Goal: Task Accomplishment & Management: Complete application form

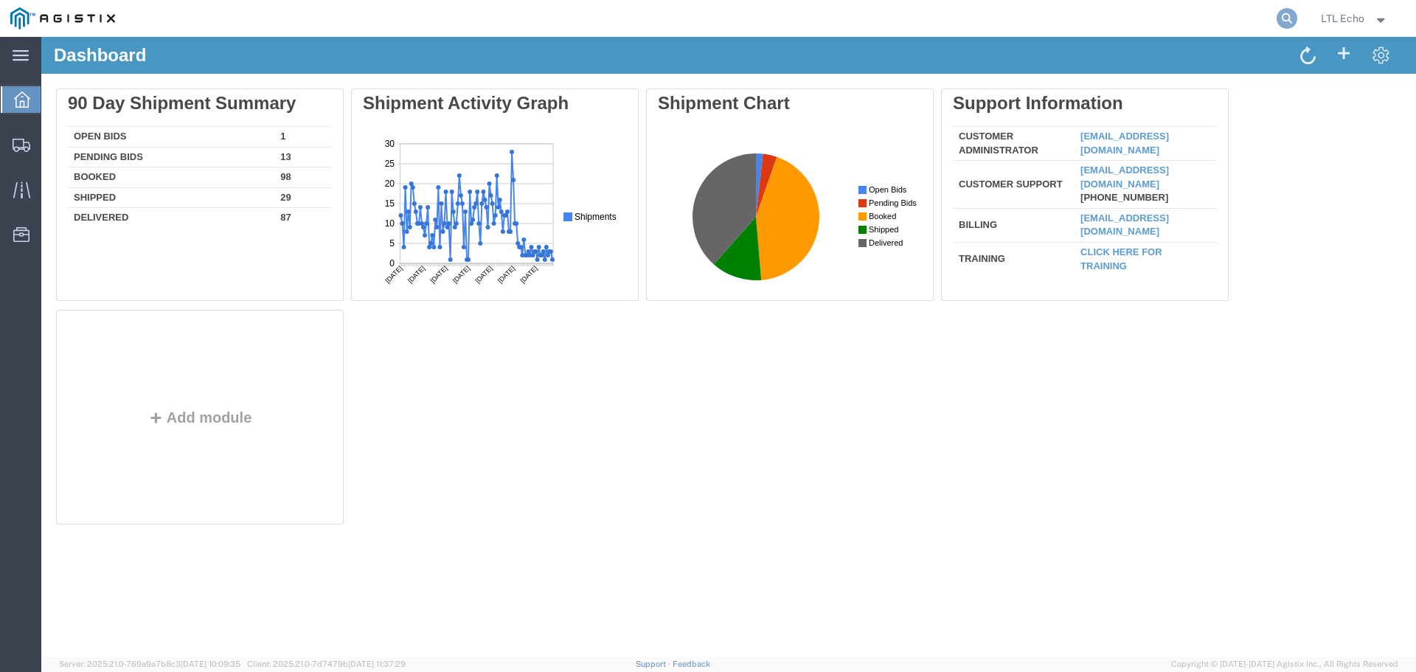
click at [1287, 22] on icon at bounding box center [1286, 18] width 21 height 21
paste input "57122995"
type input "57122995"
click at [1287, 18] on icon at bounding box center [1286, 18] width 21 height 21
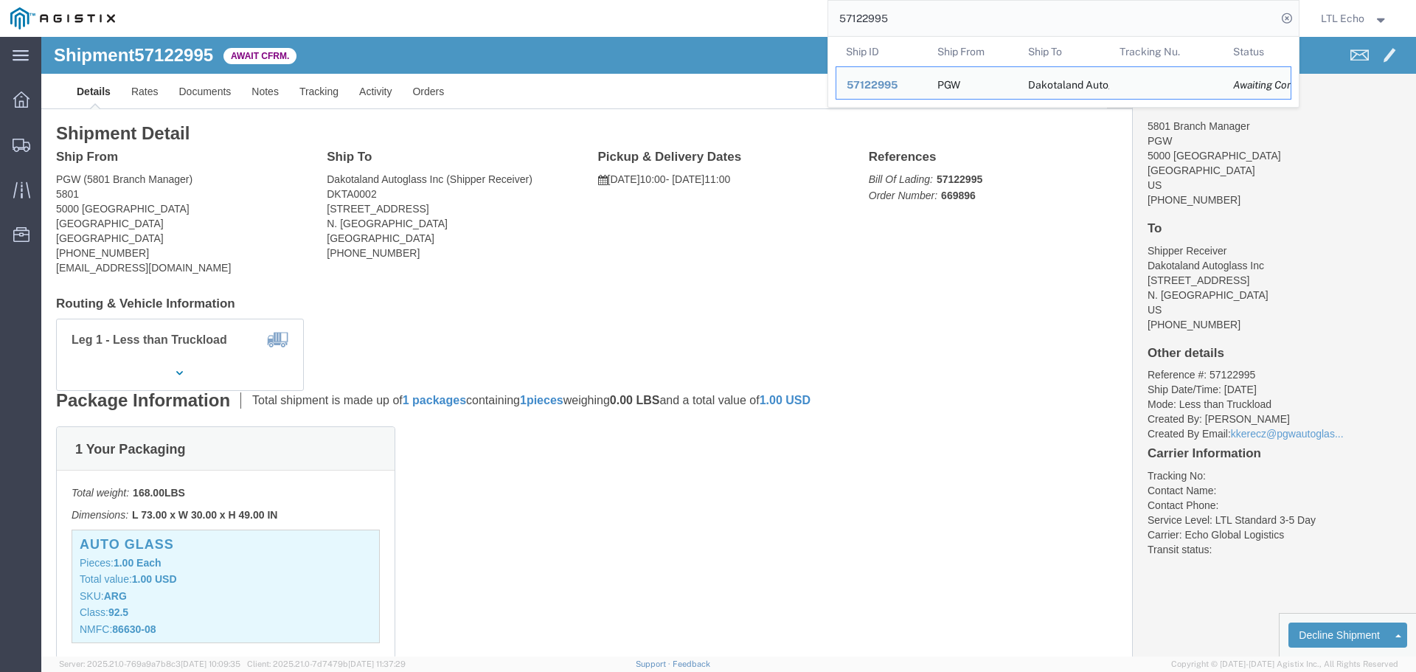
click li "Contact Phone:"
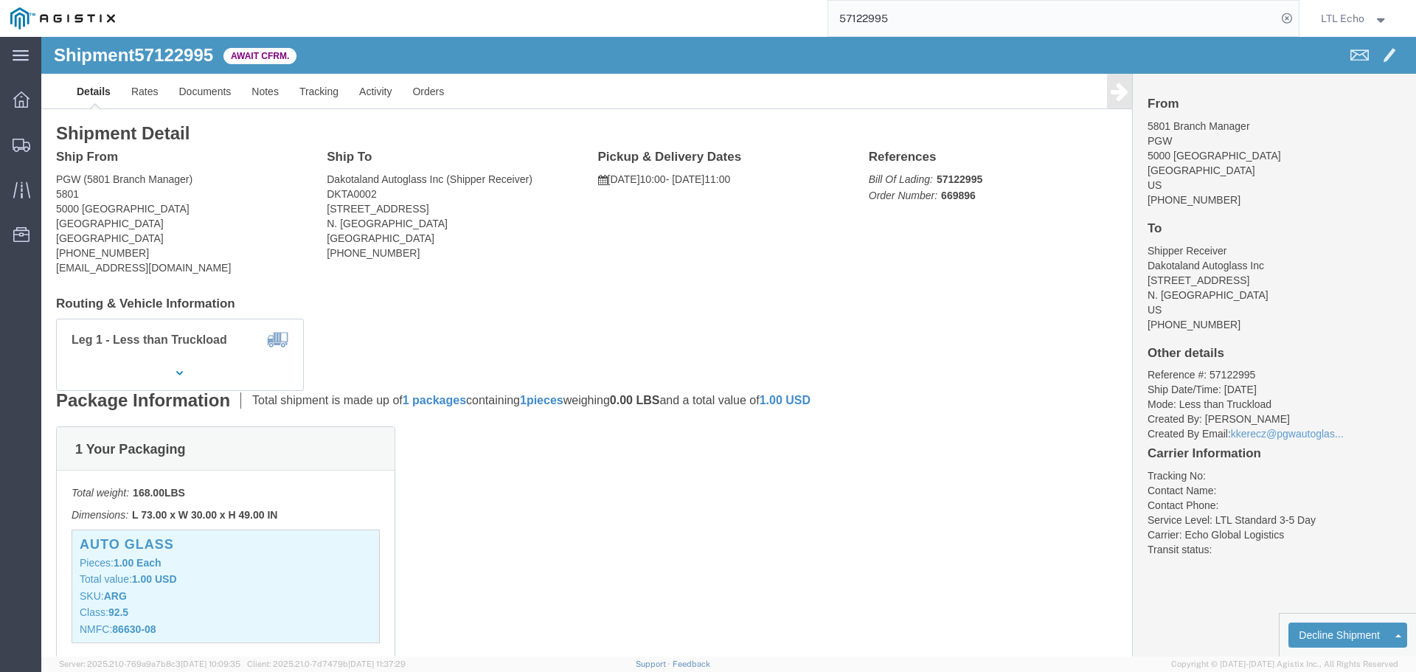
click span "57122995"
copy span "57122995"
drag, startPoint x: 941, startPoint y: 156, endPoint x: 933, endPoint y: 162, distance: 10.5
click p "Bill Of Lading: 57122995 Order Number: 669896"
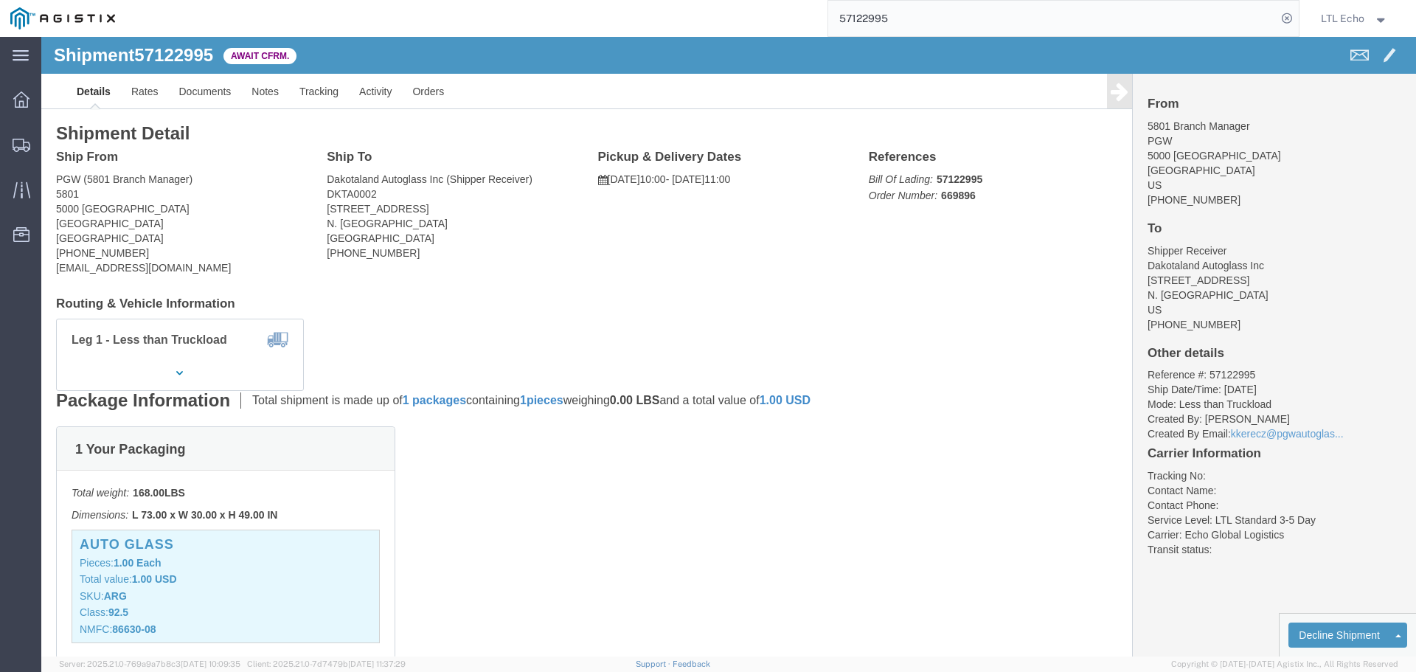
drag, startPoint x: 919, startPoint y: 162, endPoint x: 947, endPoint y: 152, distance: 29.2
click b "669896"
click p "Bill Of Lading: 57122995 Order Number: 669896"
drag, startPoint x: 920, startPoint y: 161, endPoint x: 899, endPoint y: 195, distance: 39.7
click div "Ship From PGW (5801 Branch Manager) [STREET_ADDRESS] [PHONE_NUMBER] [EMAIL_ADDR…"
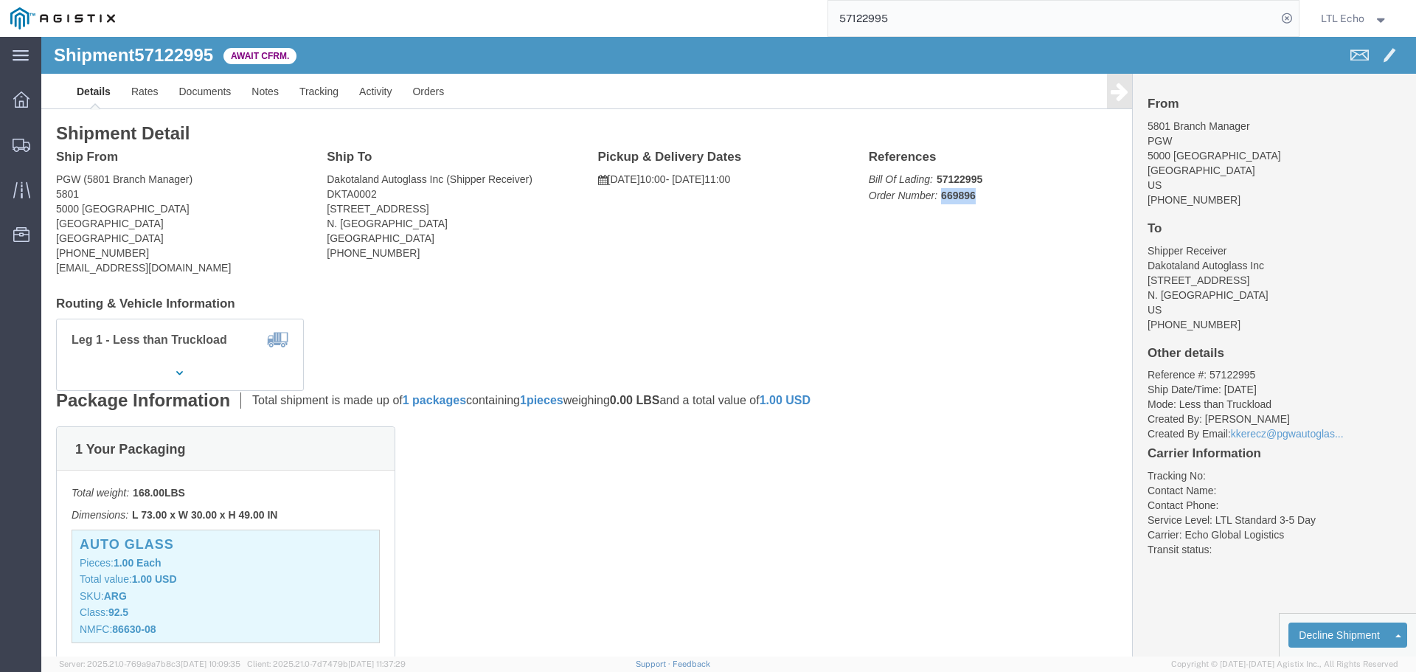
drag, startPoint x: 891, startPoint y: 161, endPoint x: 930, endPoint y: 153, distance: 39.8
click p "Bill Of Lading: 57122995 Order Number: 669896"
drag, startPoint x: 919, startPoint y: 156, endPoint x: 914, endPoint y: 186, distance: 29.8
click div "Ship From PGW (5801 Branch Manager) [STREET_ADDRESS] [PHONE_NUMBER] [EMAIL_ADDR…"
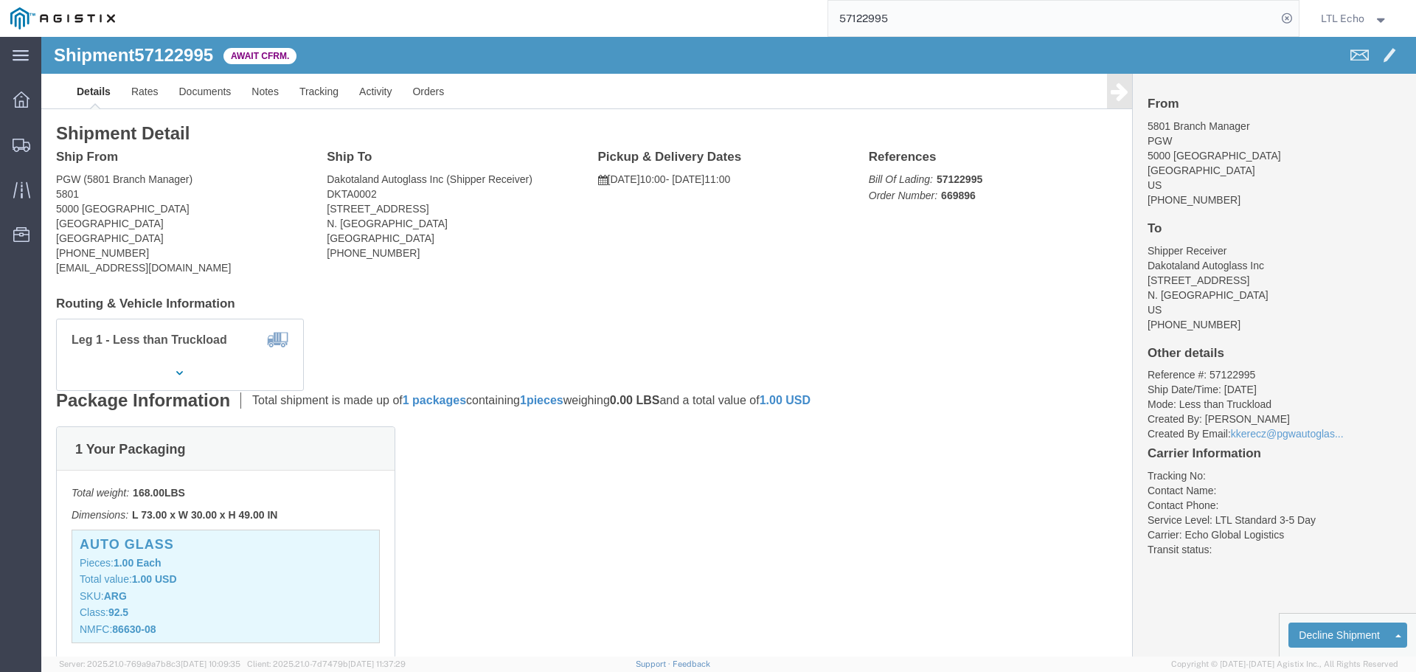
click div "Ship From PGW (5801 Branch Manager) [STREET_ADDRESS] [PHONE_NUMBER] [EMAIL_ADDR…"
click p "Bill Of Lading: 57122995 Order Number: 669896"
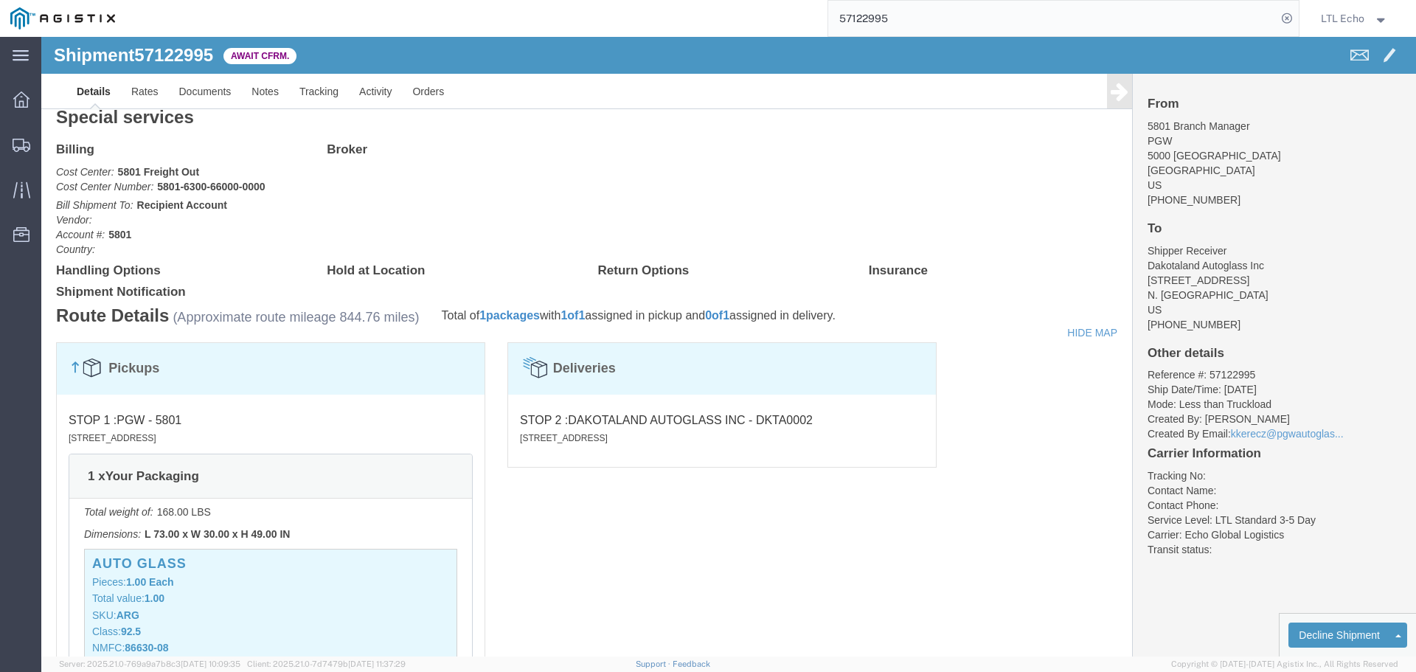
scroll to position [590, 0]
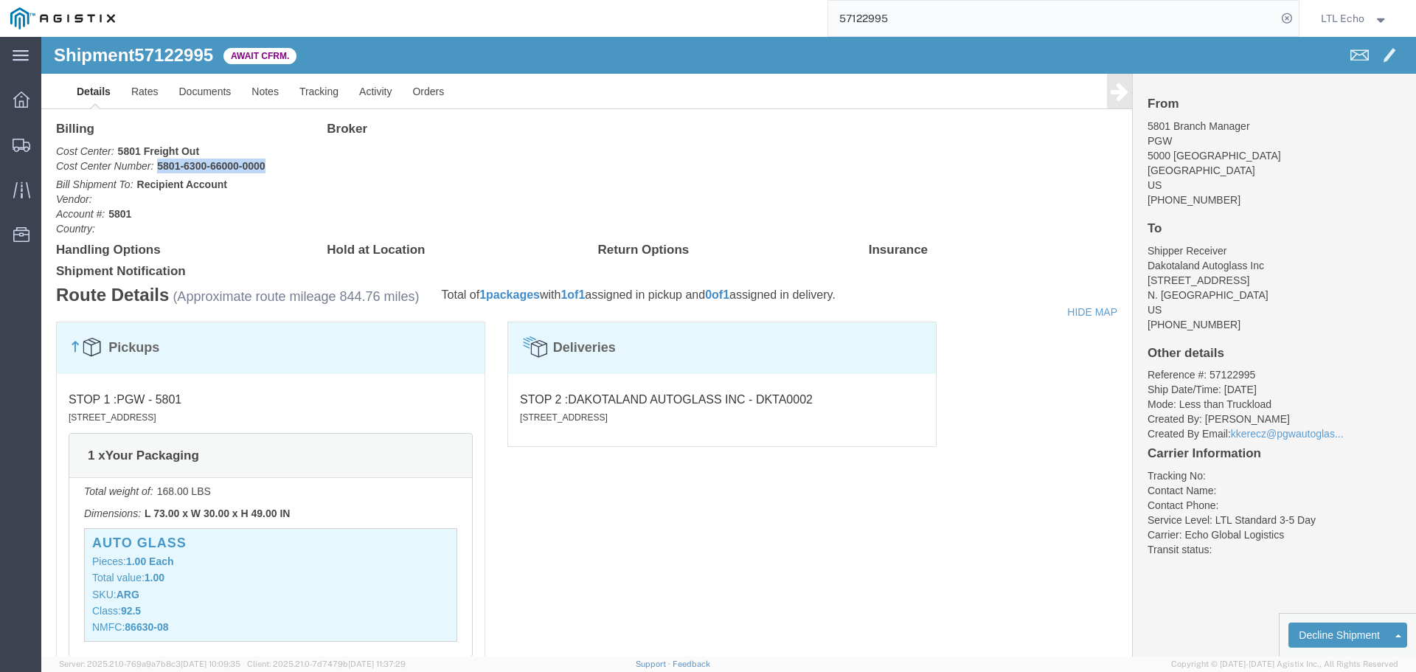
drag, startPoint x: 236, startPoint y: 129, endPoint x: 113, endPoint y: 125, distance: 123.2
click p "Cost Center: 5801 Freight Out Cost Center Number: 5801-6300-66000-0000"
drag, startPoint x: 132, startPoint y: 121, endPoint x: 105, endPoint y: 148, distance: 38.6
click b "Recipient Account"
drag, startPoint x: 116, startPoint y: 130, endPoint x: 225, endPoint y: 130, distance: 109.1
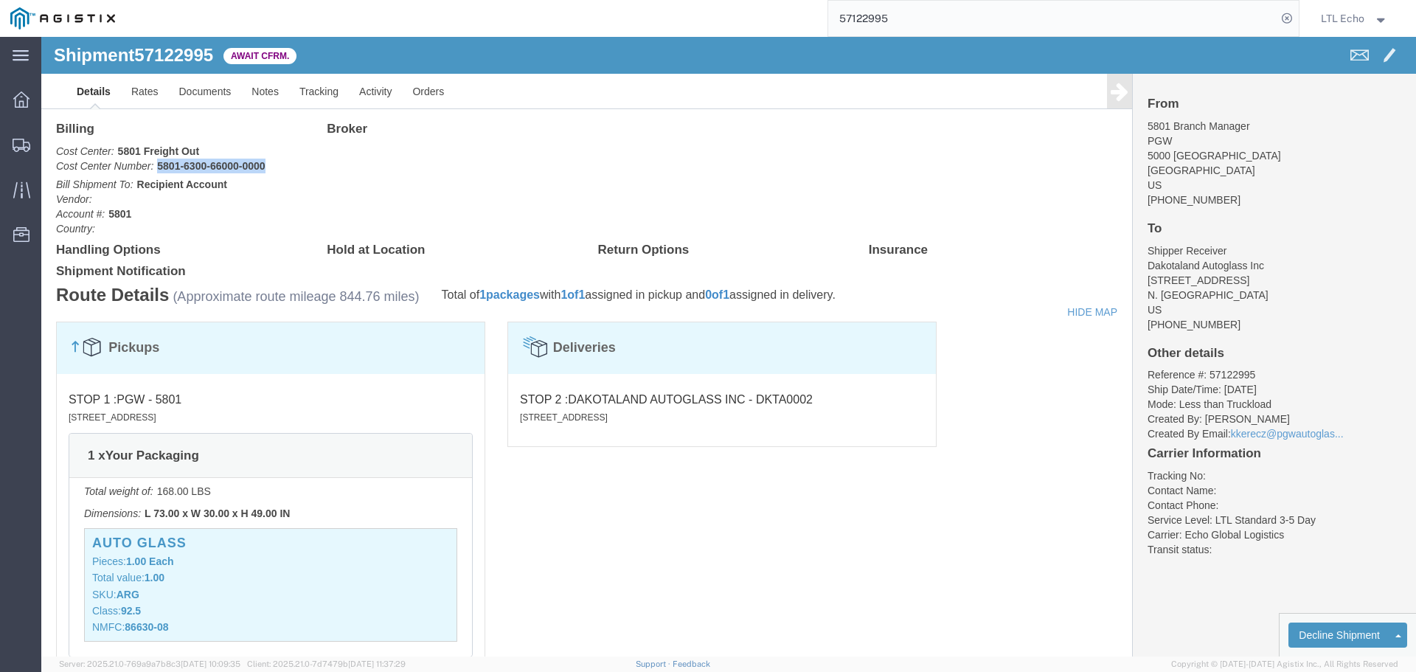
click p "Cost Center: 5801 Freight Out Cost Center Number: 5801-6300-66000-0000"
copy b "5801-6300-66000-0000"
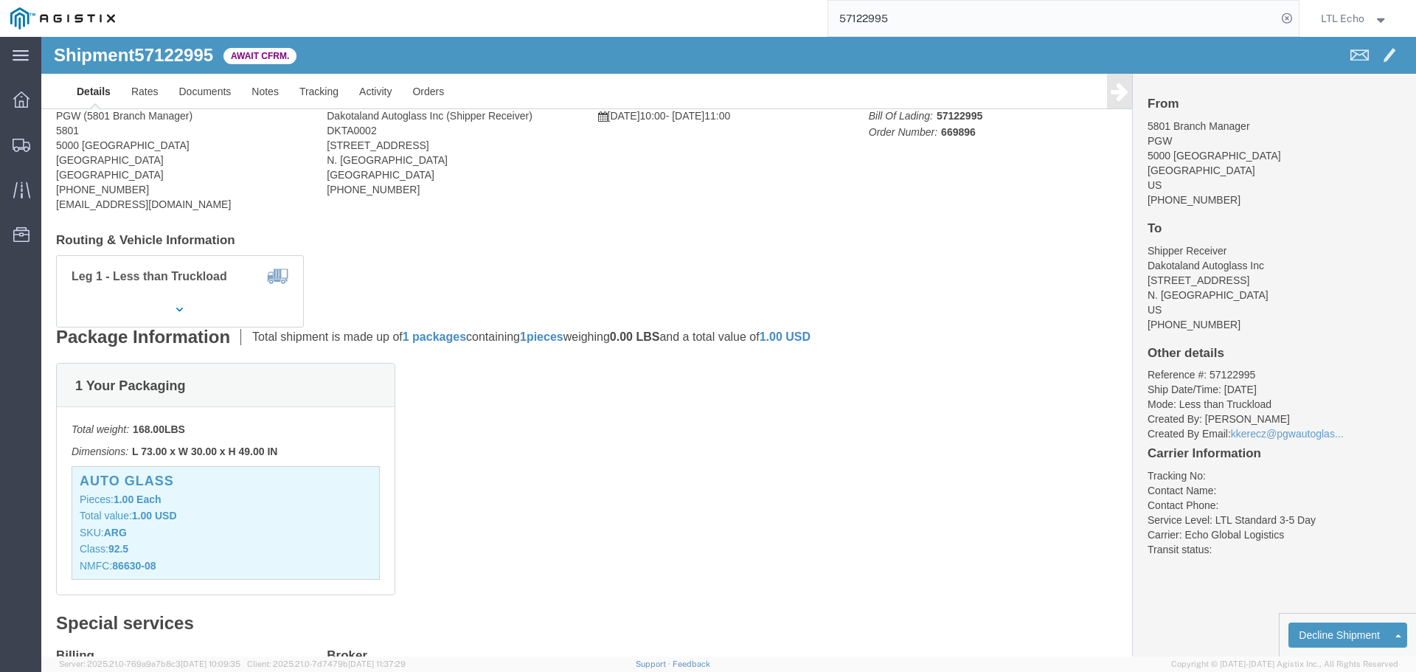
scroll to position [0, 0]
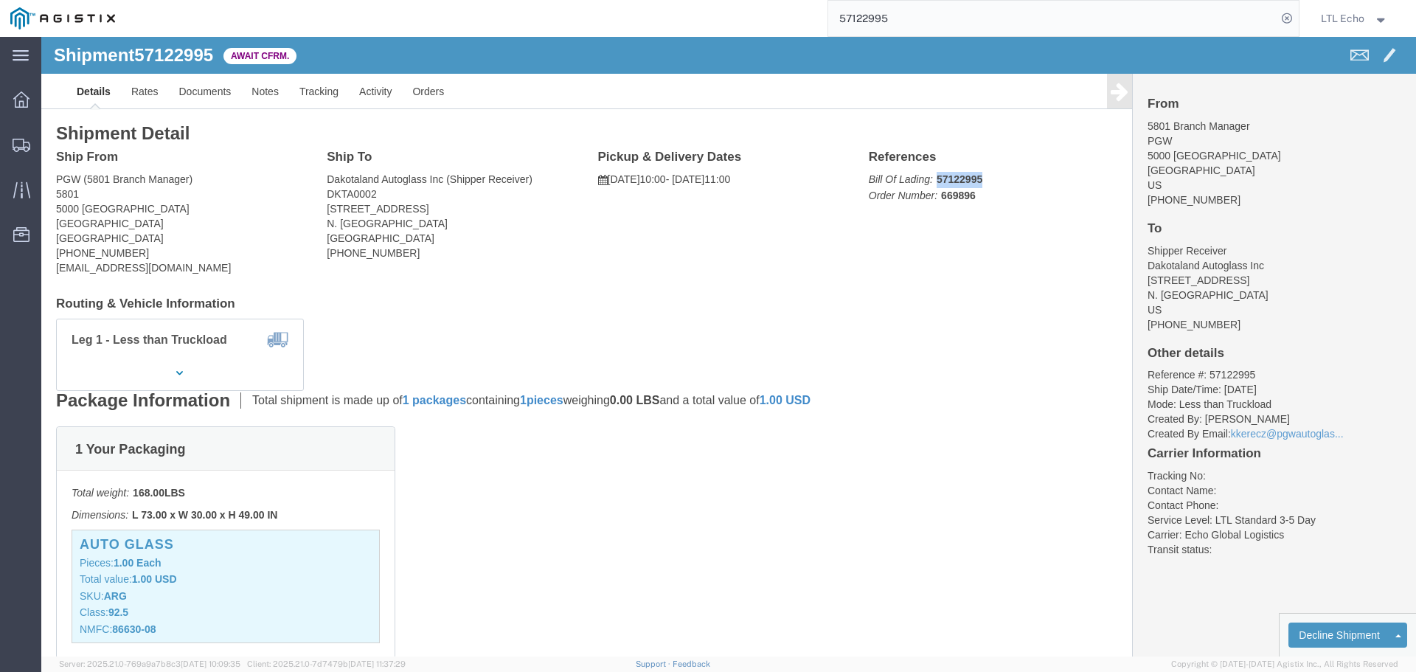
drag, startPoint x: 947, startPoint y: 145, endPoint x: 935, endPoint y: 140, distance: 12.6
click p "Bill Of Lading: 57122995 Order Number: 669896"
drag, startPoint x: 934, startPoint y: 142, endPoint x: 913, endPoint y: 139, distance: 21.7
click b "57122995"
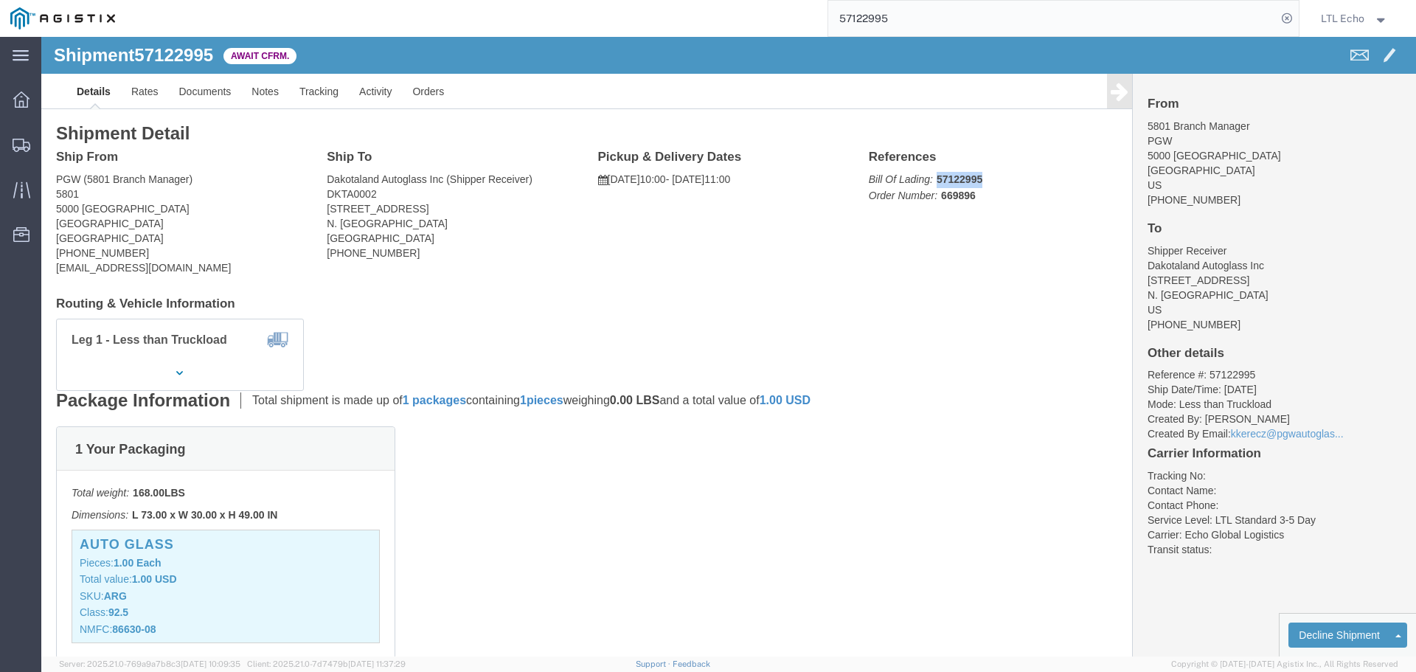
copy b "57122995"
drag, startPoint x: 36, startPoint y: 394, endPoint x: 927, endPoint y: 147, distance: 924.9
drag, startPoint x: 927, startPoint y: 147, endPoint x: 942, endPoint y: 139, distance: 16.8
click p "Bill Of Lading: 57122995 Order Number: 669896"
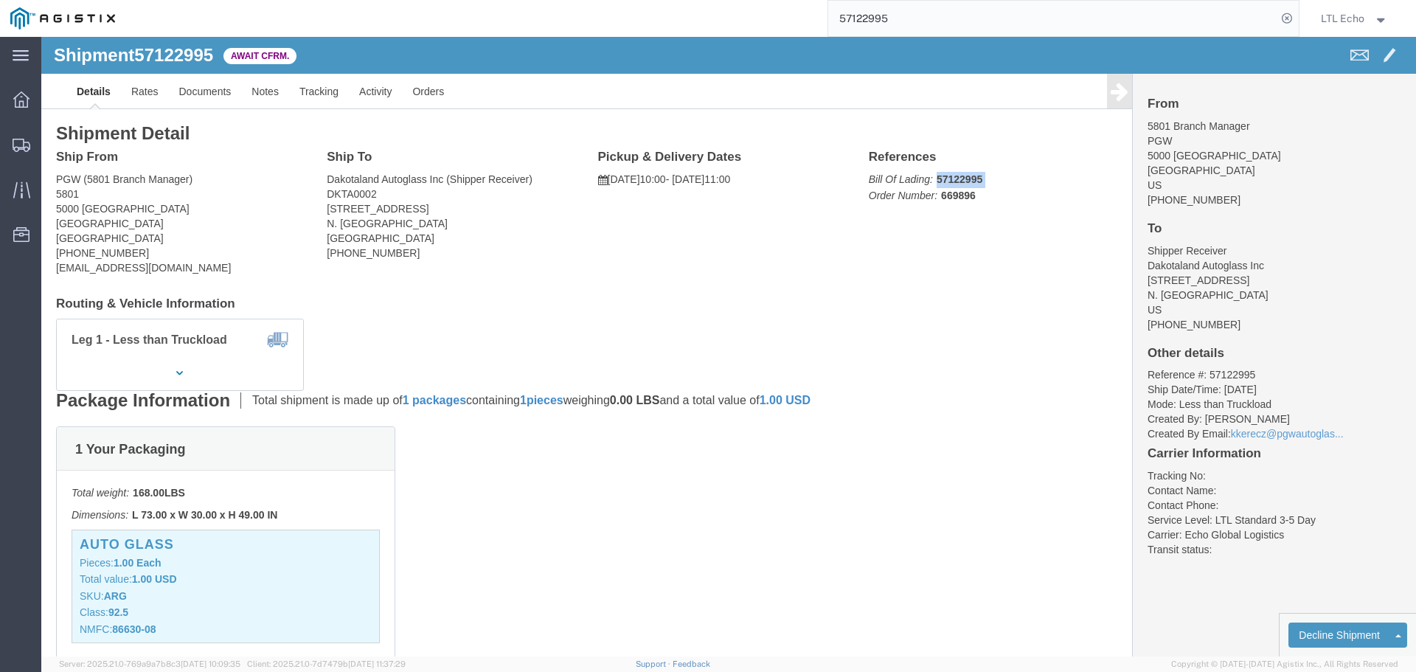
click p "Bill Of Lading: 57122995 Order Number: 669896"
click b "57122995"
drag, startPoint x: 889, startPoint y: 139, endPoint x: 937, endPoint y: 144, distance: 48.1
click p "Bill Of Lading: 57122995 Order Number: 669896"
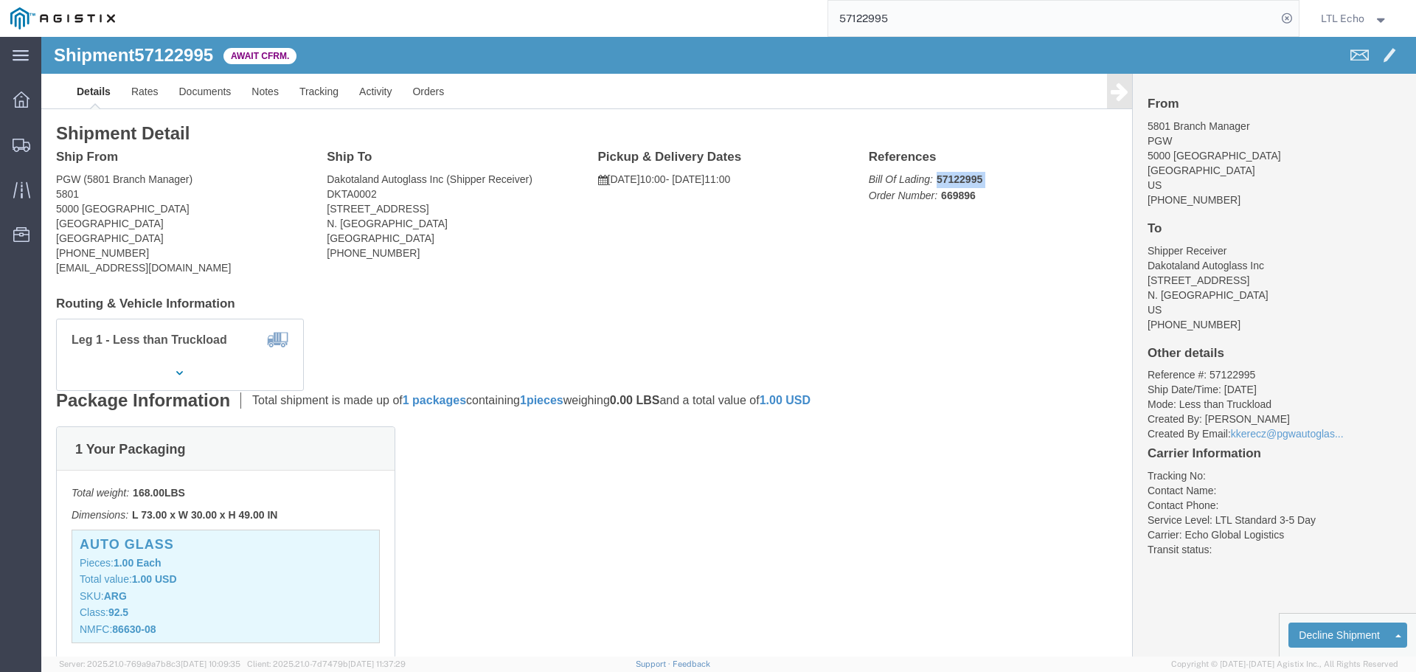
click p "Bill Of Lading: 57122995 Order Number: 669896"
click b "57122995"
click link "Confirm"
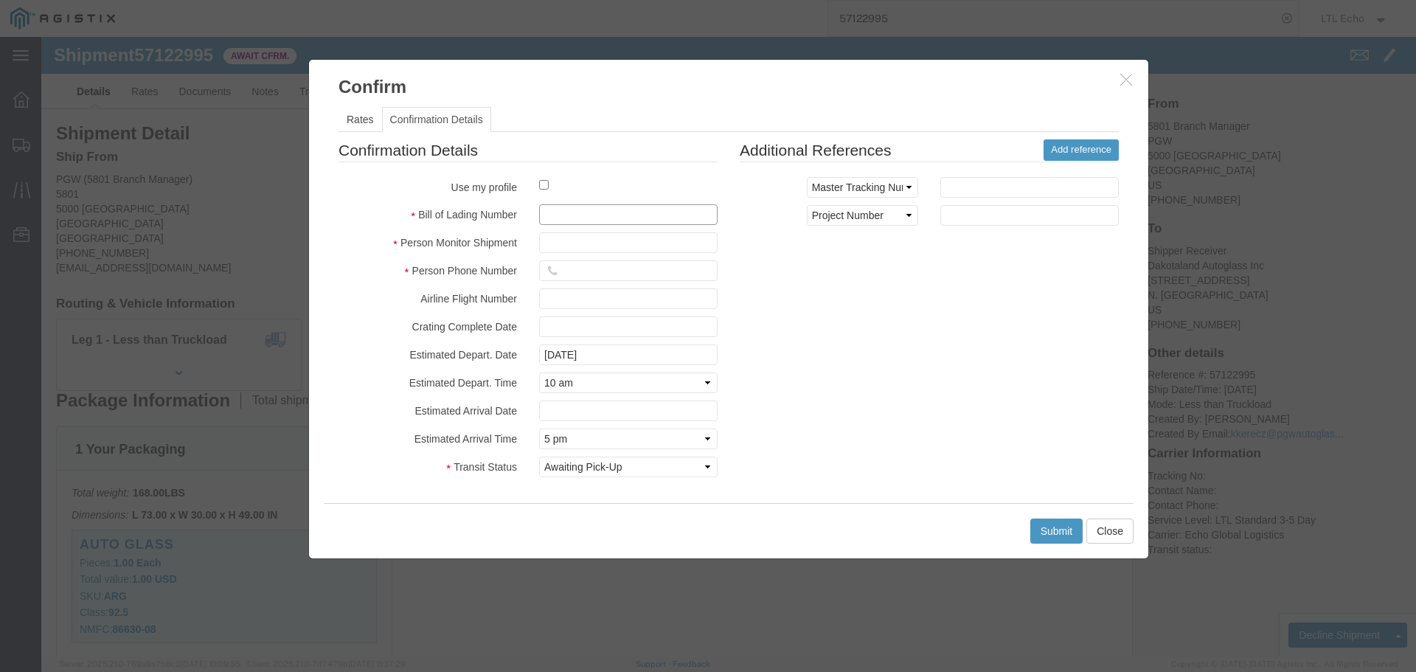
click input "text"
type input "64685023"
click input "text"
type input "[PERSON_NAME]"
click input "text"
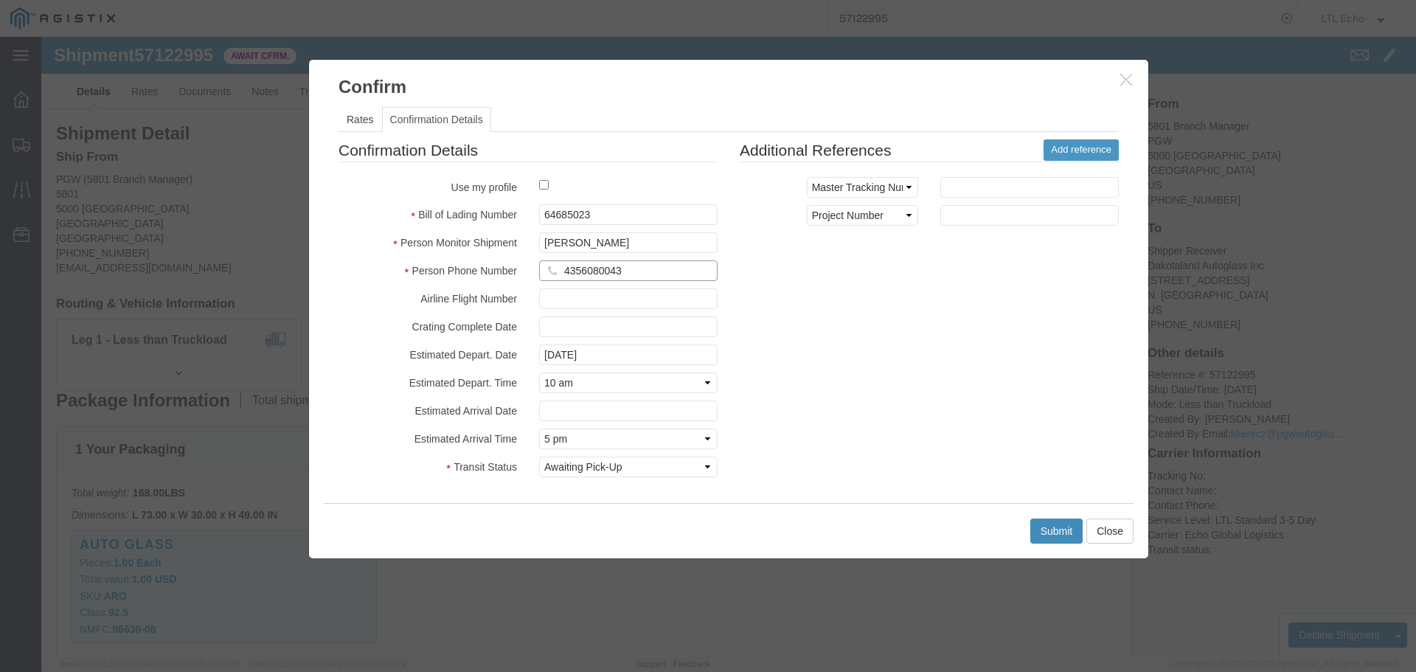
type input "4356080043"
click button "Submit"
